Goal: Check status: Check status

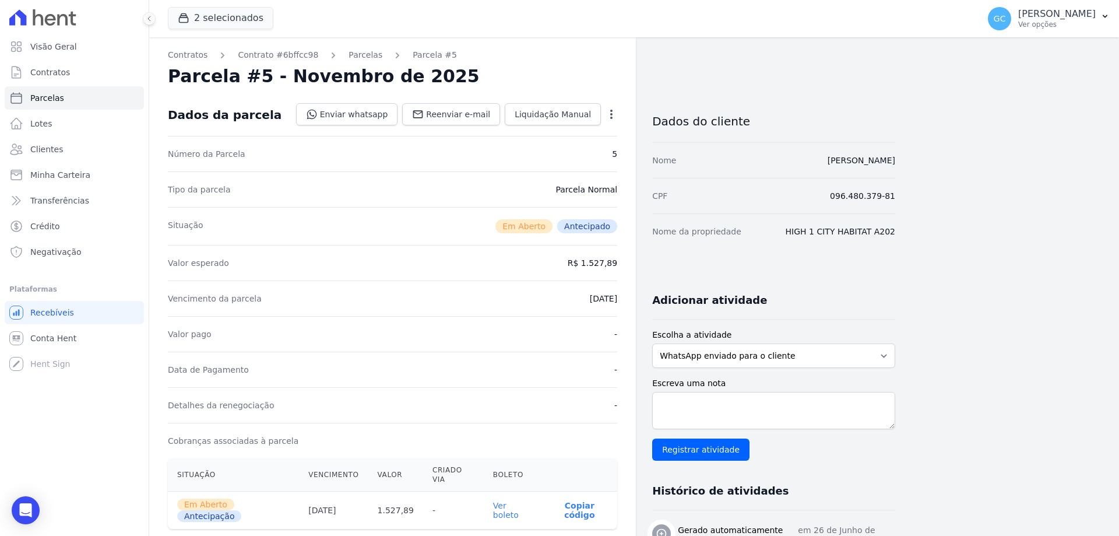
scroll to position [263, 0]
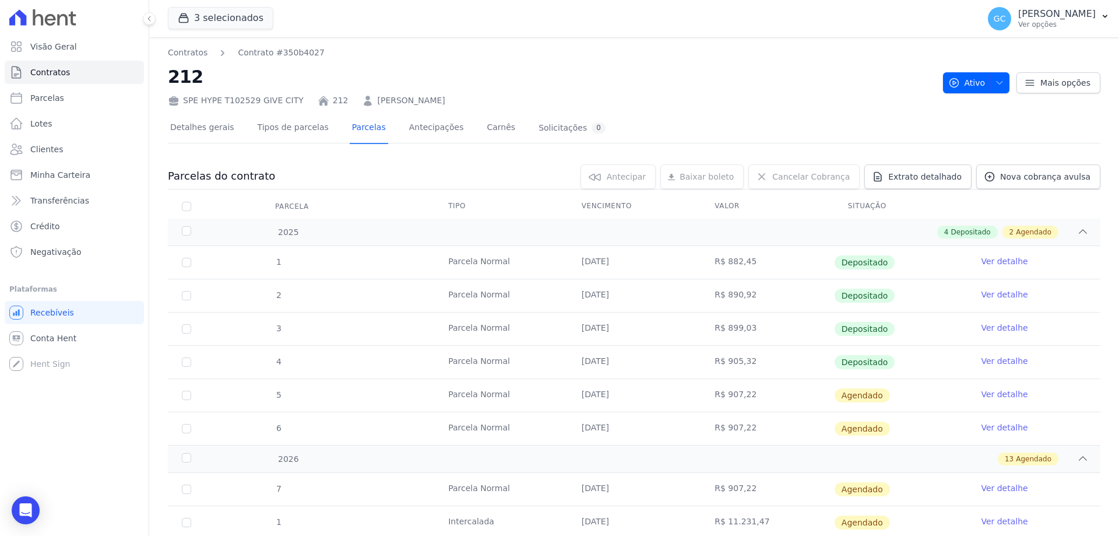
scroll to position [112, 0]
